Goal: Task Accomplishment & Management: Use online tool/utility

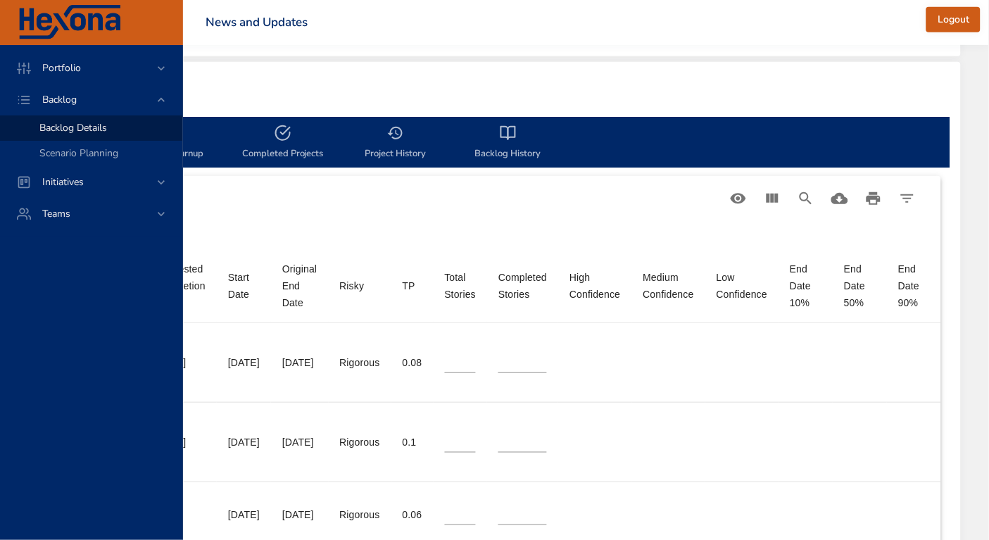
scroll to position [372, 874]
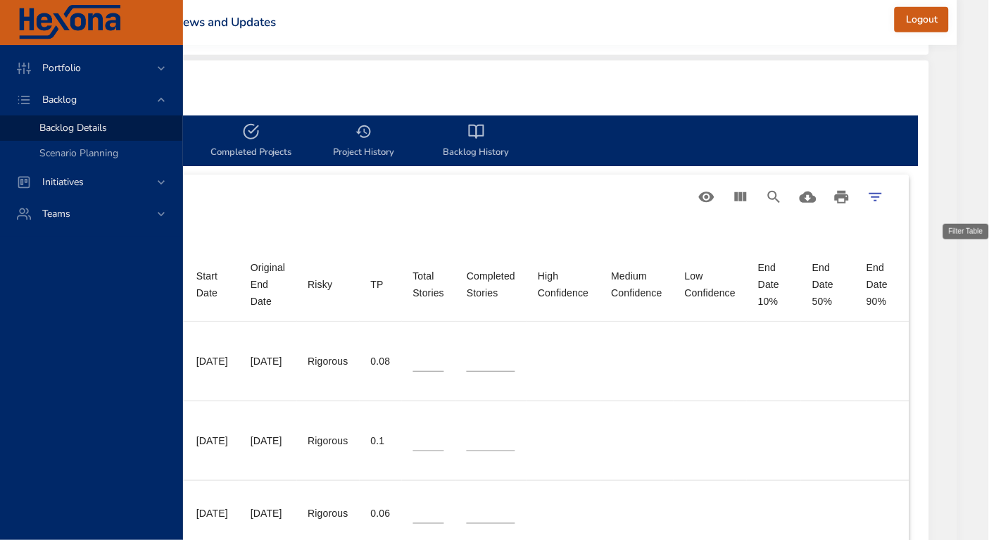
click at [885, 197] on icon "Filter Table" at bounding box center [876, 197] width 17 height 17
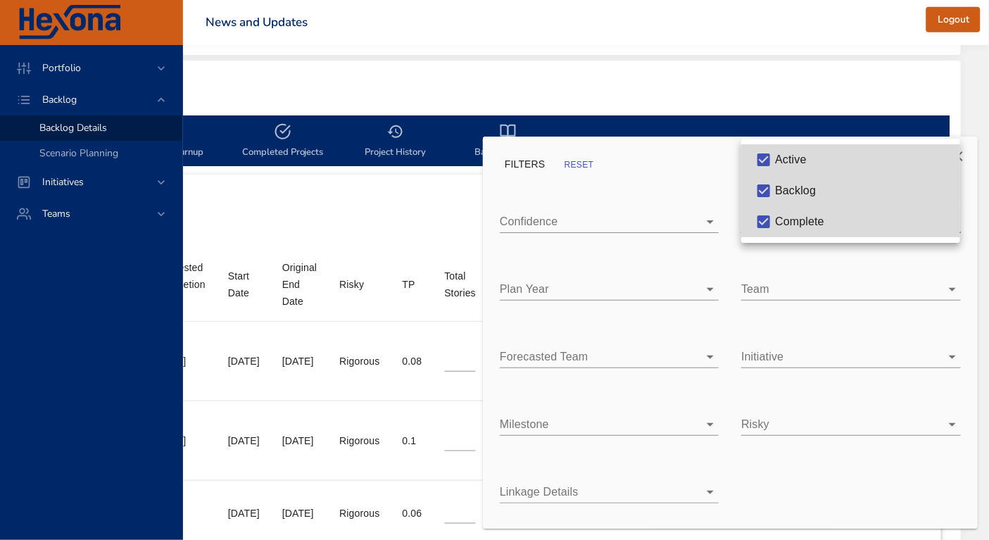
type input "*"
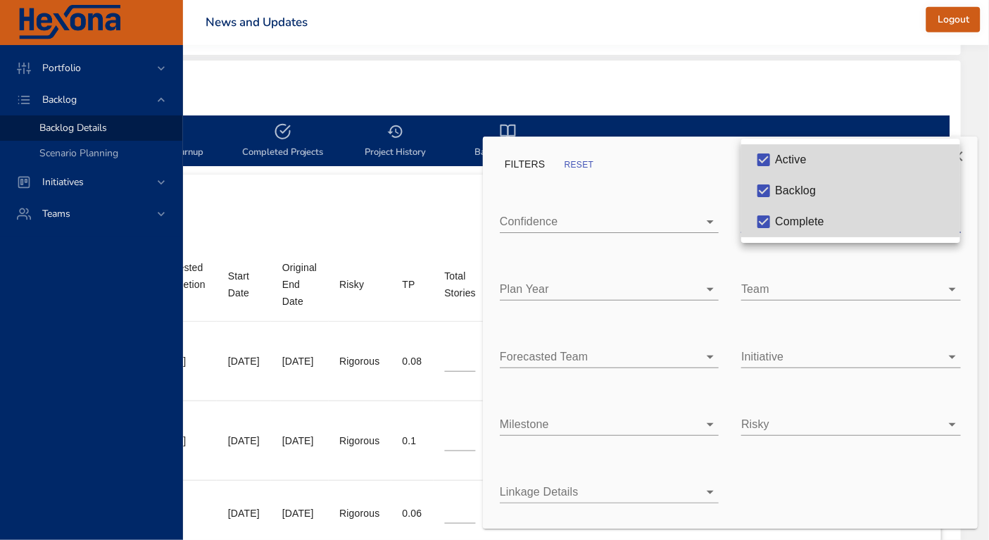
type input "*"
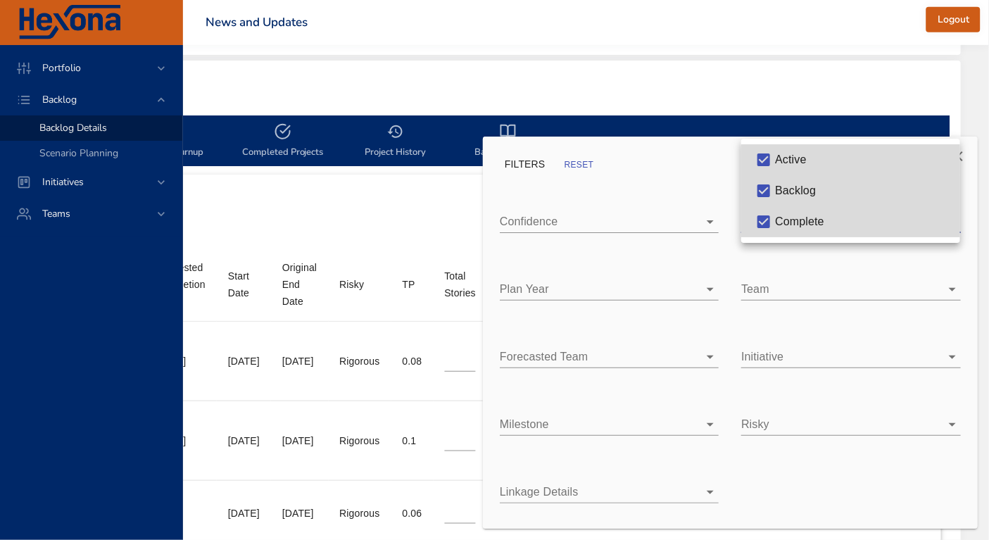
type input "*"
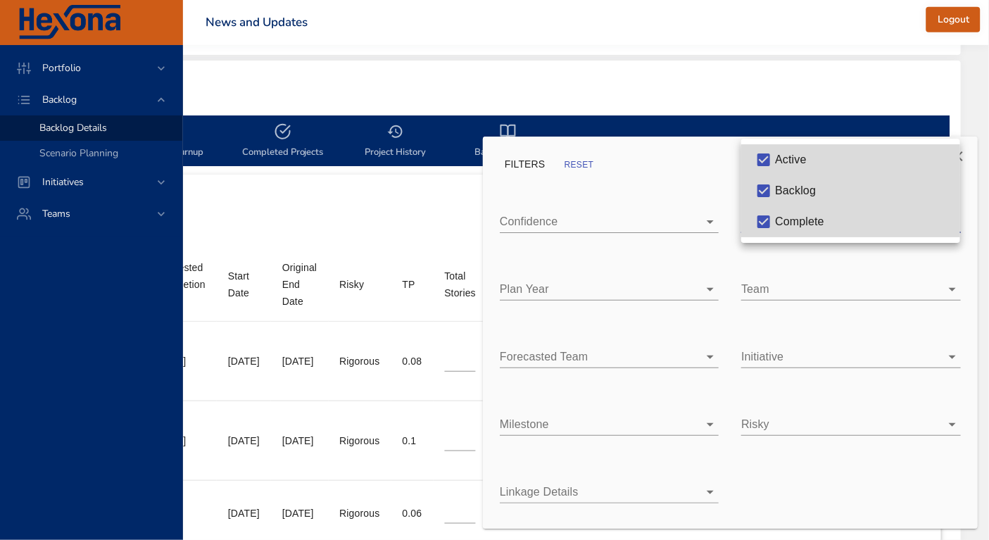
type input "*"
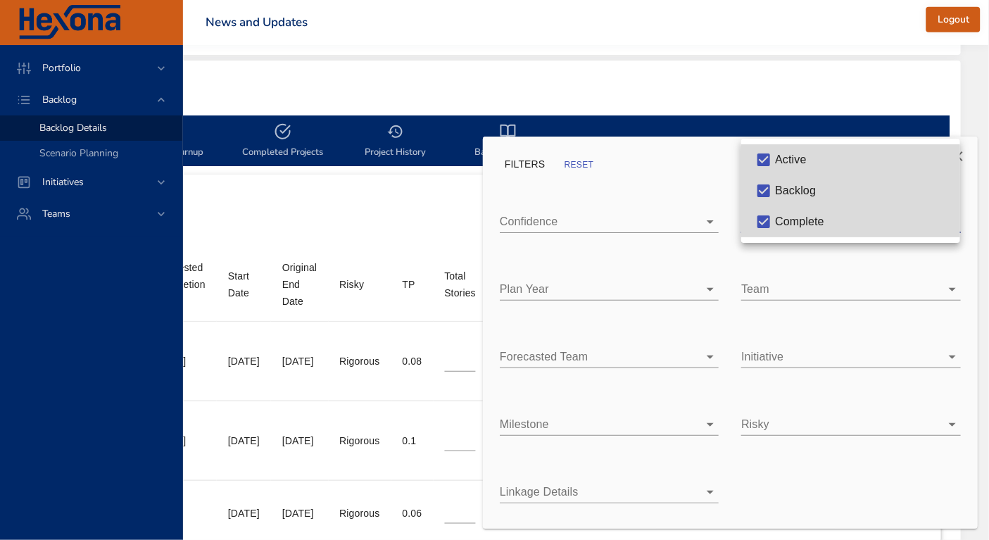
type input "*"
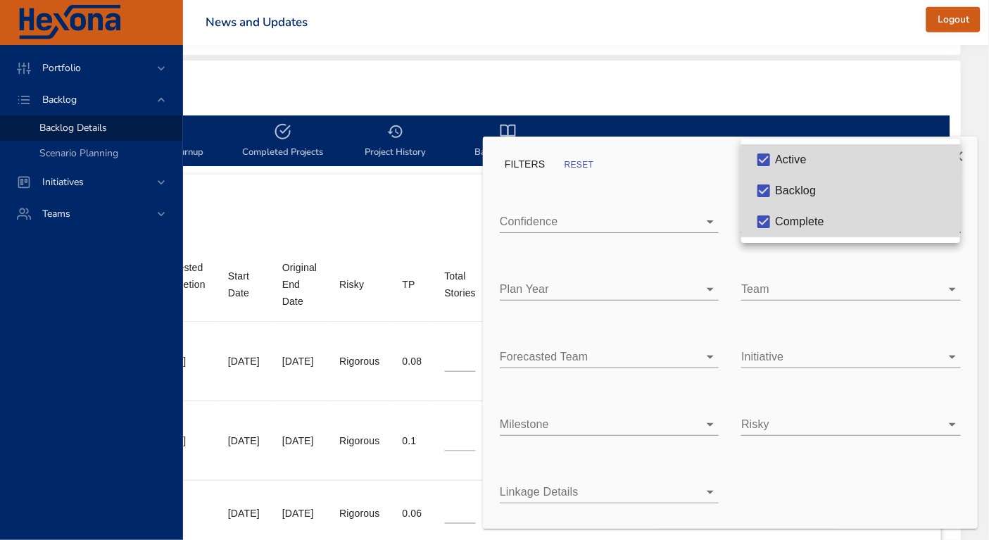
type input "*"
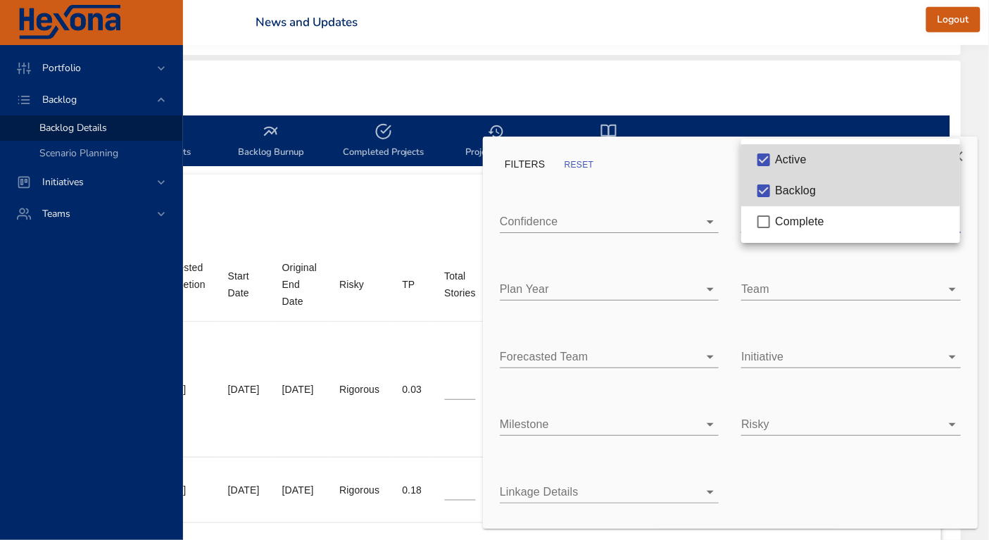
scroll to position [372, 773]
click at [796, 82] on div at bounding box center [494, 270] width 989 height 540
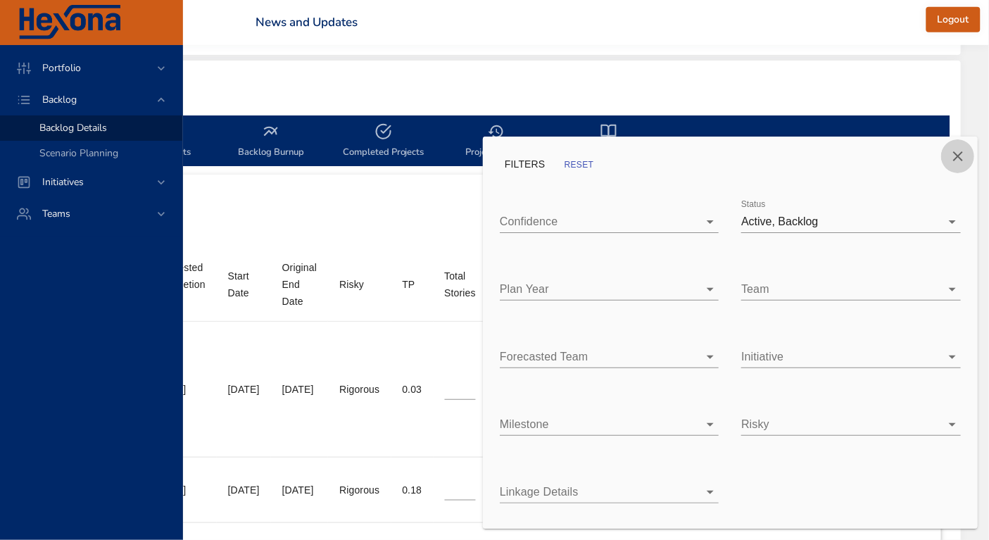
click at [963, 151] on icon "Close" at bounding box center [958, 156] width 17 height 17
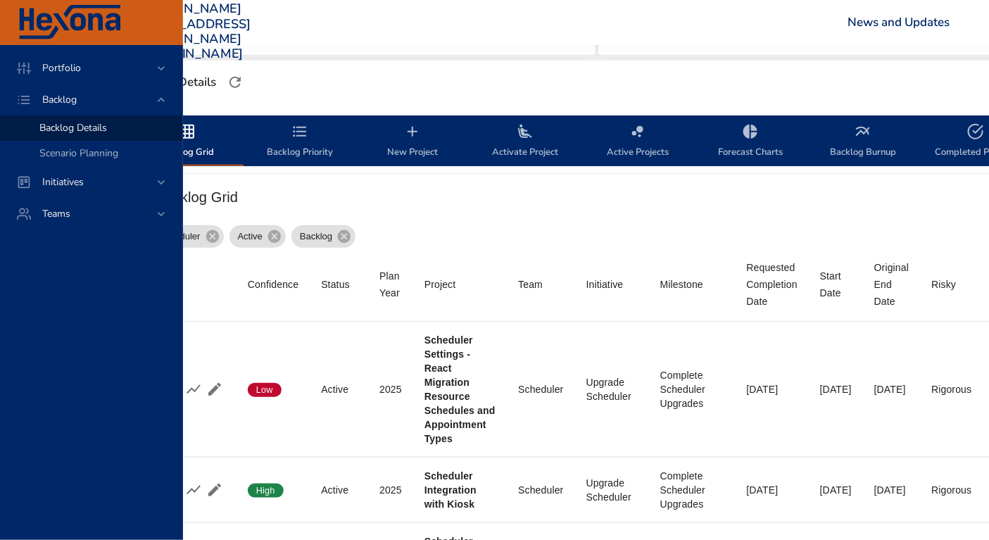
scroll to position [372, 0]
